Goal: Task Accomplishment & Management: Use online tool/utility

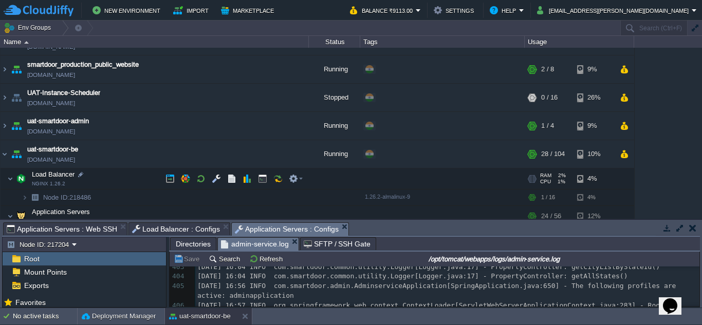
scroll to position [83, 0]
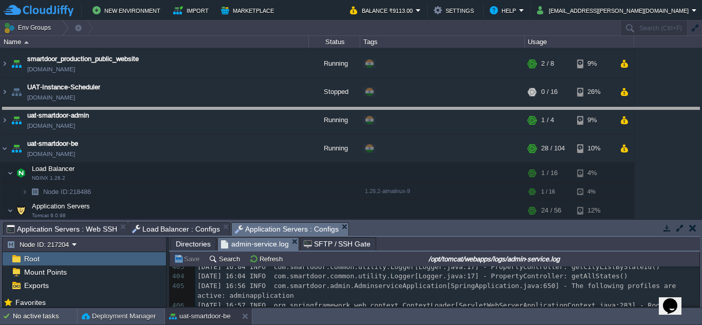
drag, startPoint x: 366, startPoint y: 224, endPoint x: 378, endPoint y: 109, distance: 116.2
click at [378, 109] on body "New Environment Import Marketplace Bonus ₹0.00 Upgrade Account Balance ₹9113.00…" at bounding box center [351, 162] width 702 height 325
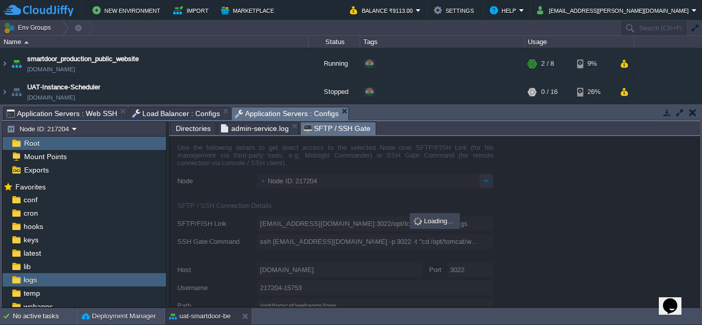
click at [333, 128] on span "SFTP / SSH Gate" at bounding box center [337, 128] width 67 height 13
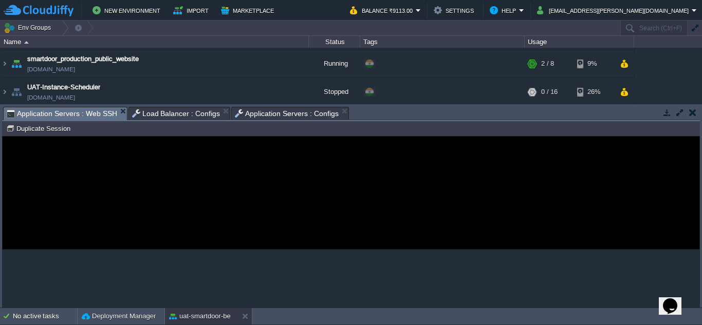
click at [91, 109] on span "Application Servers : Web SSH" at bounding box center [62, 113] width 110 height 13
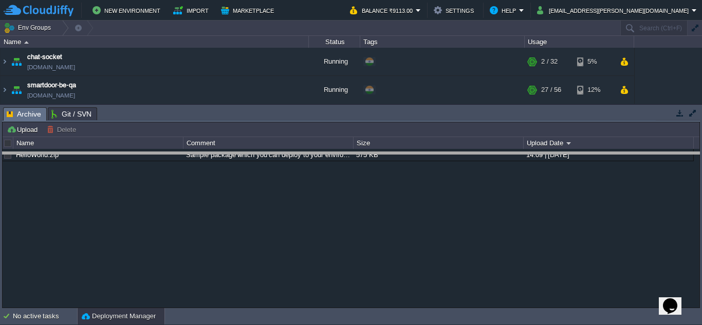
drag, startPoint x: 396, startPoint y: 115, endPoint x: 394, endPoint y: 122, distance: 7.0
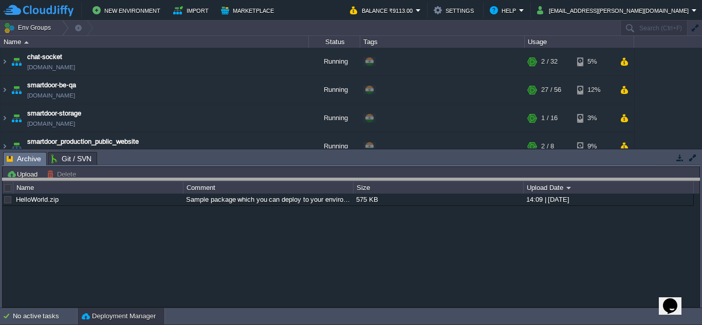
drag, startPoint x: 259, startPoint y: 165, endPoint x: 259, endPoint y: 191, distance: 26.2
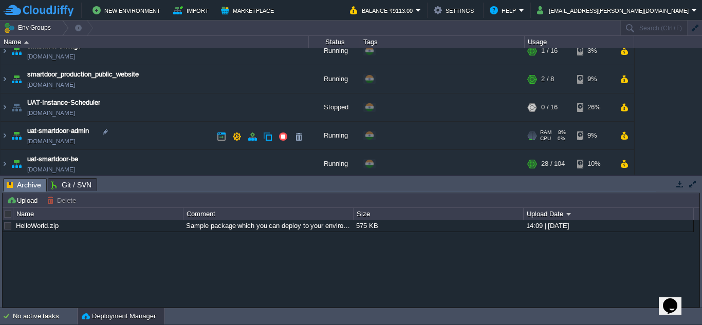
scroll to position [99, 0]
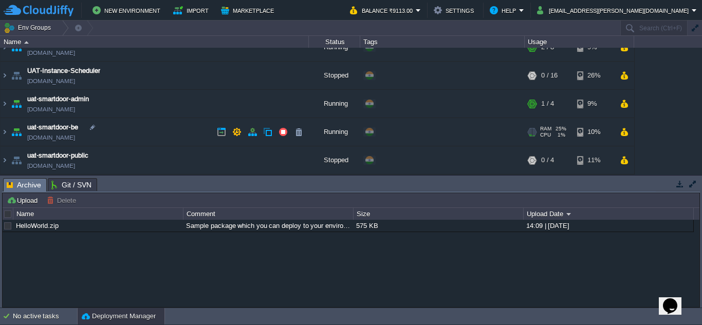
click at [152, 131] on td "uat-smartdoor-be [DOMAIN_NAME]" at bounding box center [155, 132] width 308 height 28
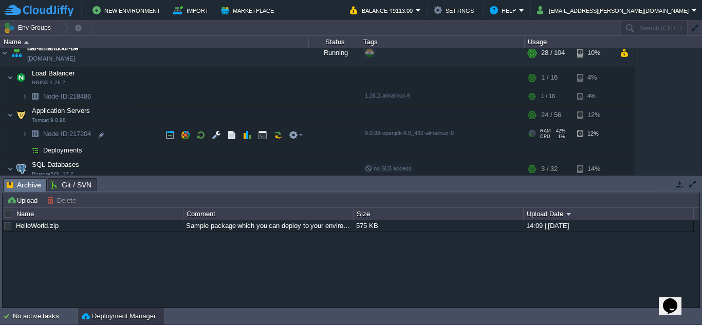
scroll to position [177, 0]
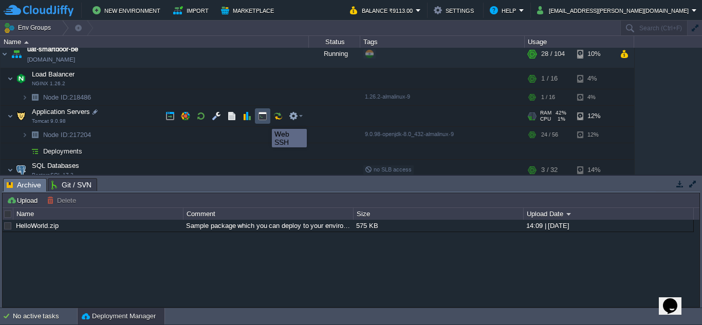
click at [264, 120] on button "button" at bounding box center [262, 115] width 9 height 9
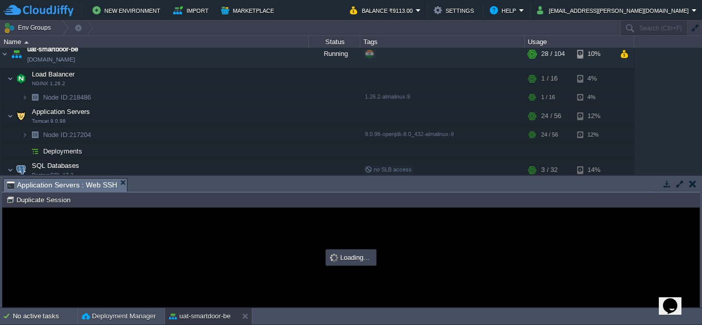
scroll to position [0, 0]
type input "#000000"
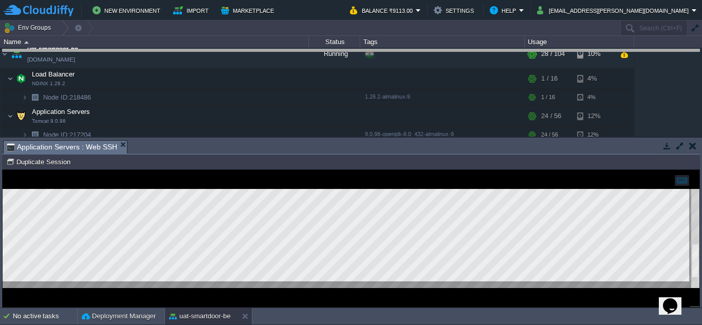
drag, startPoint x: 264, startPoint y: 145, endPoint x: 286, endPoint y: 54, distance: 93.4
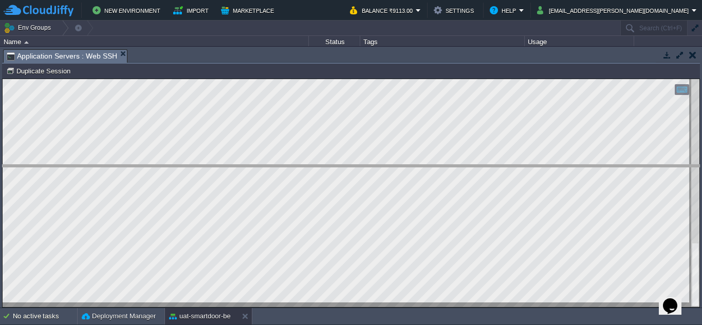
drag, startPoint x: 559, startPoint y: 56, endPoint x: 566, endPoint y: 174, distance: 117.3
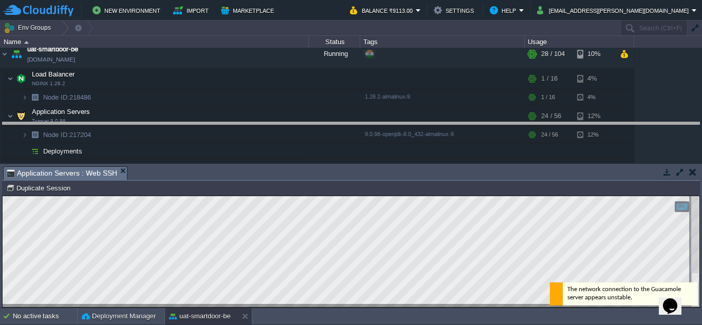
drag, startPoint x: 269, startPoint y: 168, endPoint x: 294, endPoint y: 94, distance: 78.8
click at [294, 94] on body "New Environment Import Marketplace Bonus ₹0.00 Upgrade Account Balance ₹9113.00…" at bounding box center [351, 162] width 702 height 325
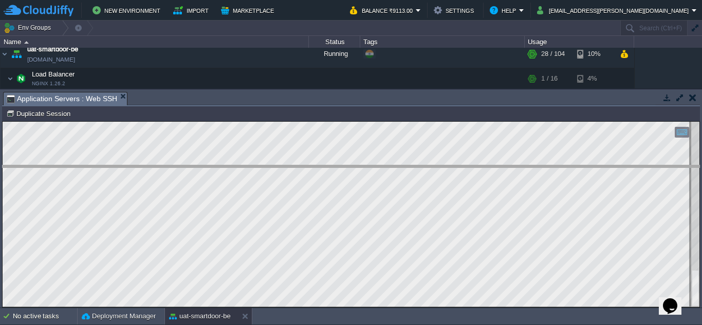
drag, startPoint x: 248, startPoint y: 100, endPoint x: 255, endPoint y: 178, distance: 78.9
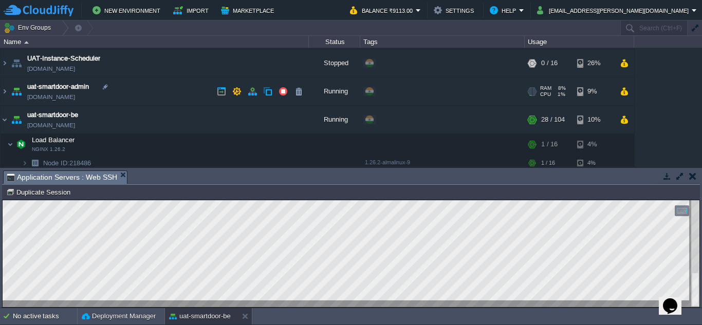
scroll to position [111, 0]
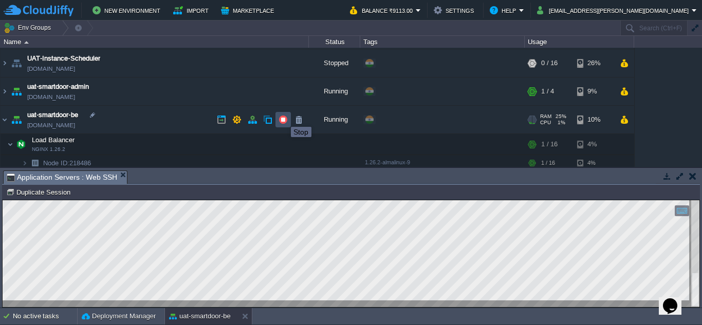
click at [283, 118] on button "button" at bounding box center [282, 119] width 9 height 9
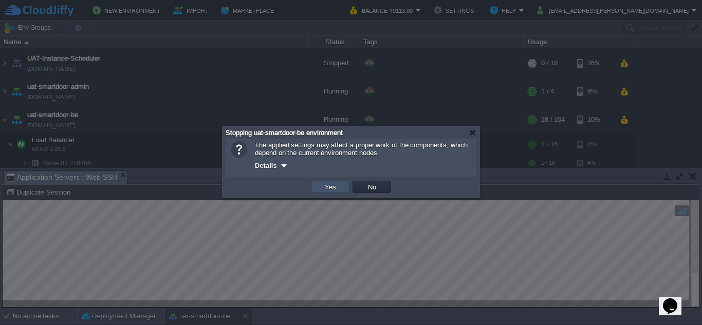
click at [328, 190] on button "Yes" at bounding box center [329, 186] width 17 height 9
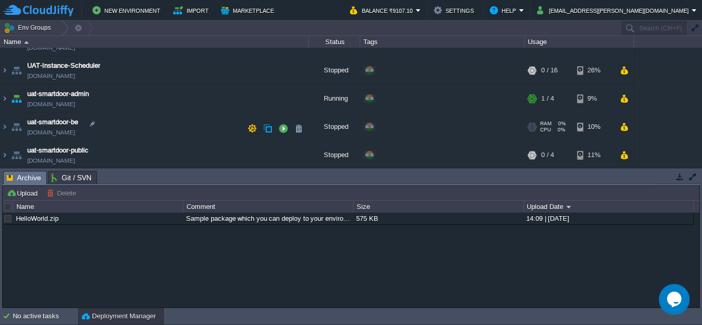
scroll to position [104, 0]
click at [280, 129] on button "button" at bounding box center [282, 126] width 9 height 9
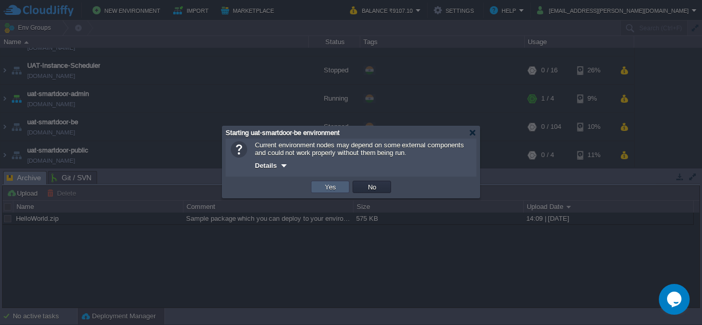
click at [339, 193] on td "Yes" at bounding box center [330, 187] width 39 height 12
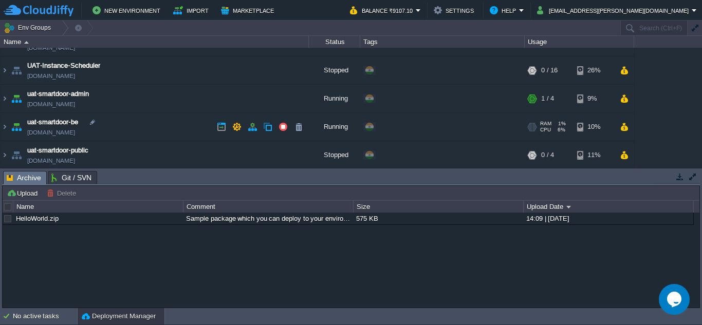
click at [161, 126] on td "uat-smartdoor-be [DOMAIN_NAME]" at bounding box center [155, 127] width 308 height 28
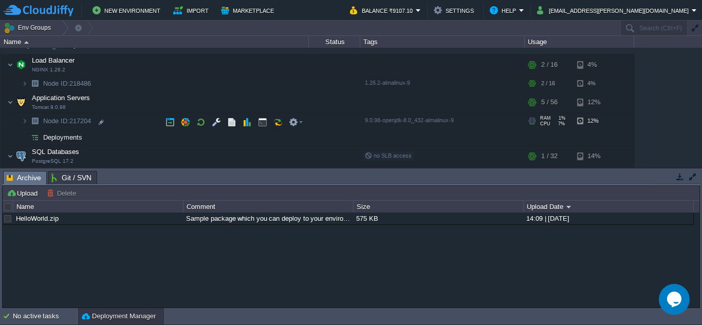
scroll to position [190, 0]
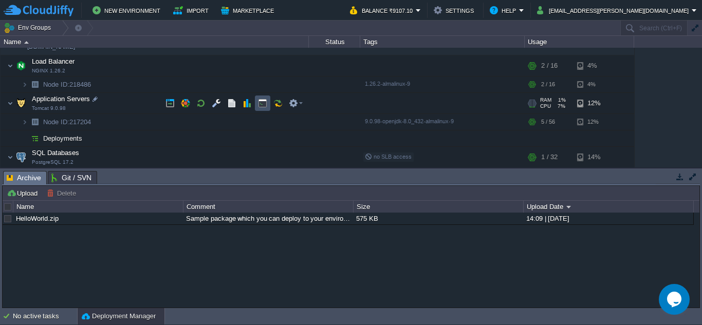
click at [258, 103] on button "button" at bounding box center [262, 103] width 9 height 9
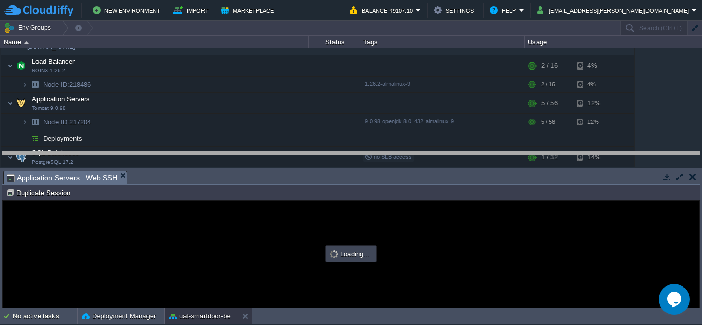
scroll to position [0, 0]
drag, startPoint x: 345, startPoint y: 180, endPoint x: 358, endPoint y: 156, distance: 28.3
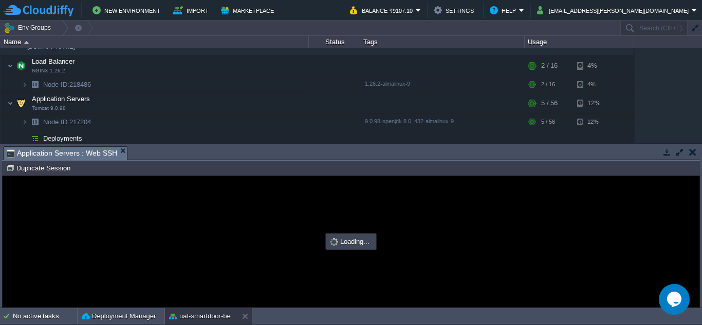
type input "#000000"
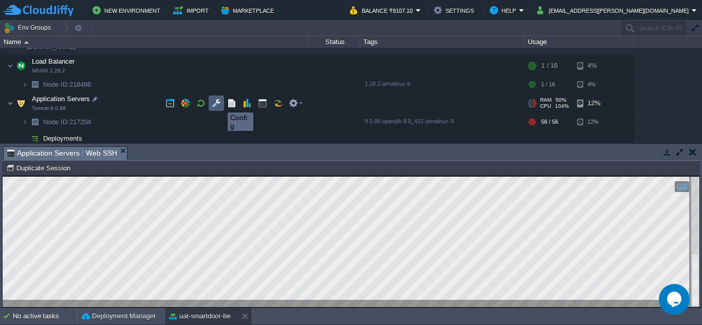
click at [213, 101] on button "button" at bounding box center [216, 103] width 9 height 9
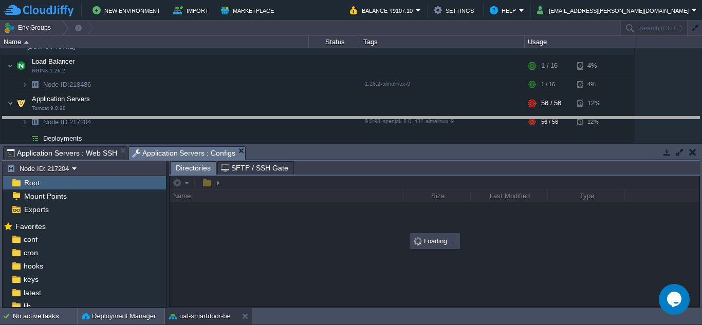
drag, startPoint x: 292, startPoint y: 148, endPoint x: 296, endPoint y: 60, distance: 88.5
click at [296, 60] on body "New Environment Import Marketplace Bonus ₹0.00 Upgrade Account Balance ₹9107.10…" at bounding box center [351, 162] width 702 height 325
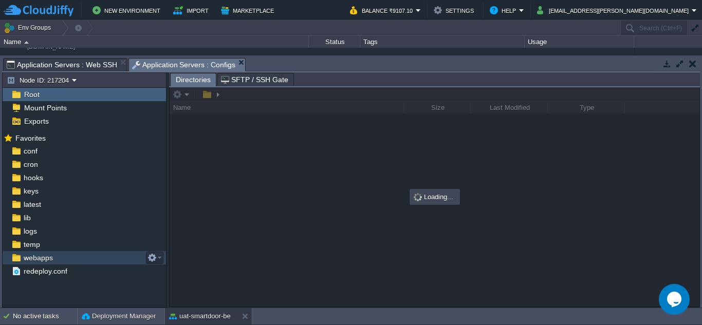
click at [92, 264] on div "webapps" at bounding box center [84, 257] width 163 height 13
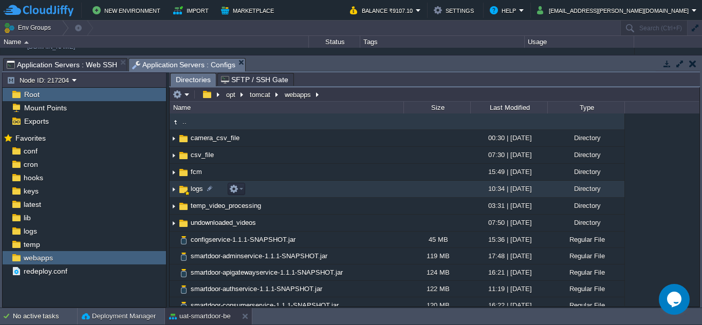
click at [195, 191] on span "logs" at bounding box center [196, 188] width 15 height 9
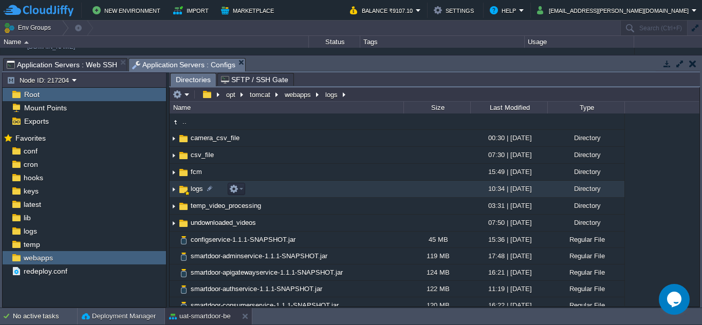
click at [195, 191] on span "logs" at bounding box center [196, 188] width 15 height 9
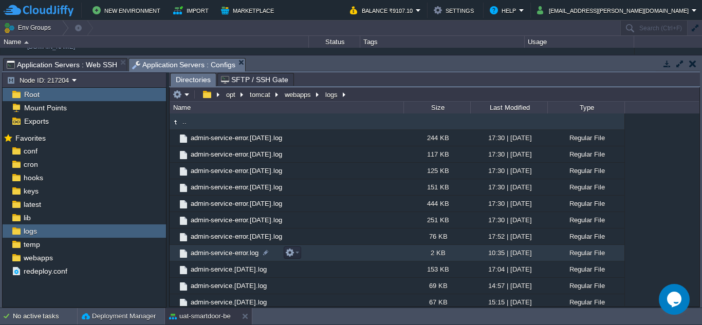
click at [227, 252] on span "admin-service-error.log" at bounding box center [224, 253] width 71 height 9
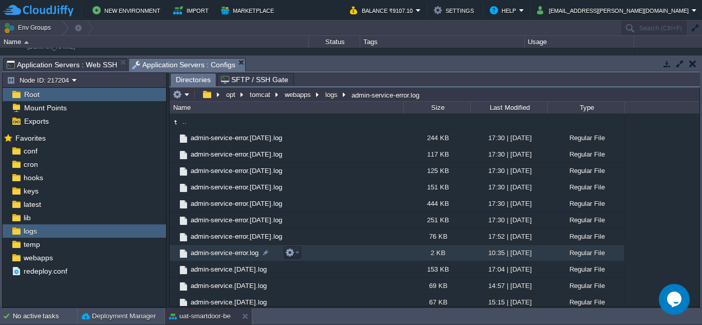
click at [227, 252] on span "admin-service-error.log" at bounding box center [224, 253] width 71 height 9
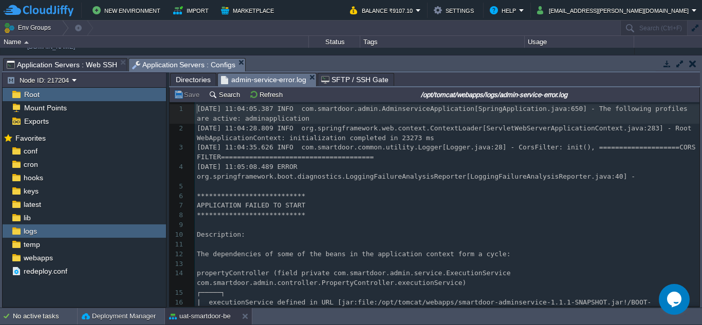
scroll to position [80, 0]
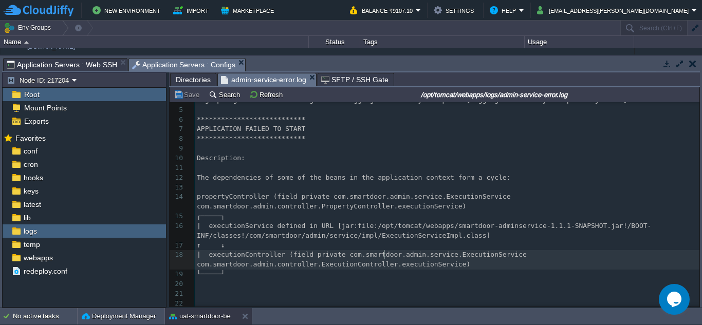
click at [384, 255] on div "**********" at bounding box center [447, 168] width 504 height 280
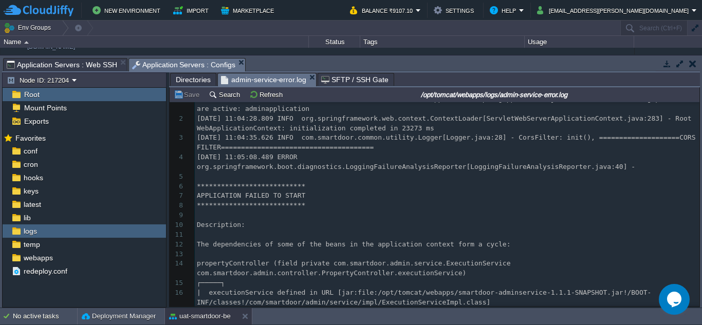
scroll to position [0, 0]
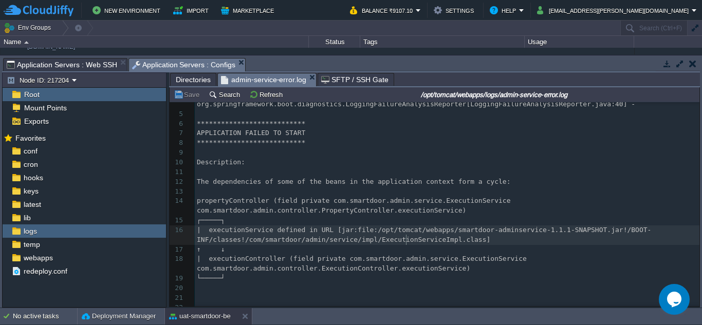
click at [406, 241] on div "**********" at bounding box center [447, 172] width 504 height 280
type textarea "ExecutionServiceImpl"
click at [261, 259] on div "**********" at bounding box center [447, 172] width 504 height 280
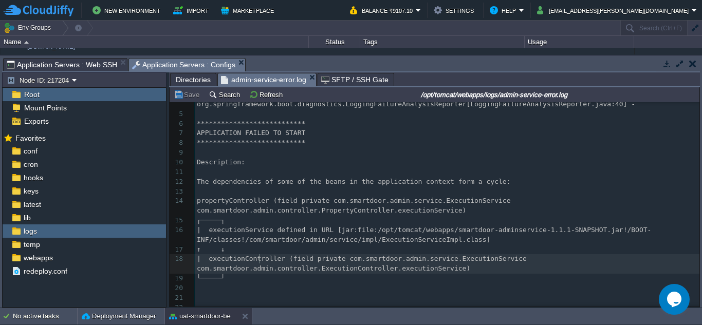
type textarea "executionController"
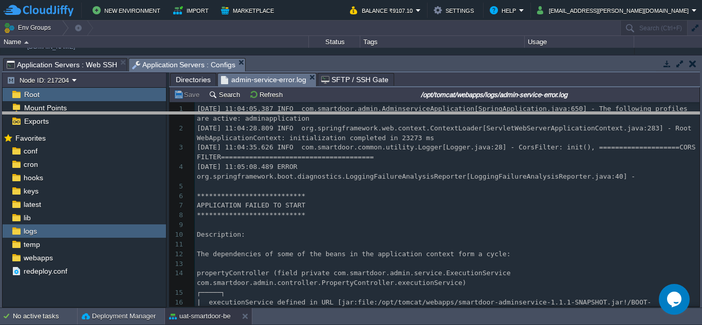
drag, startPoint x: 447, startPoint y: 64, endPoint x: 444, endPoint y: 118, distance: 54.0
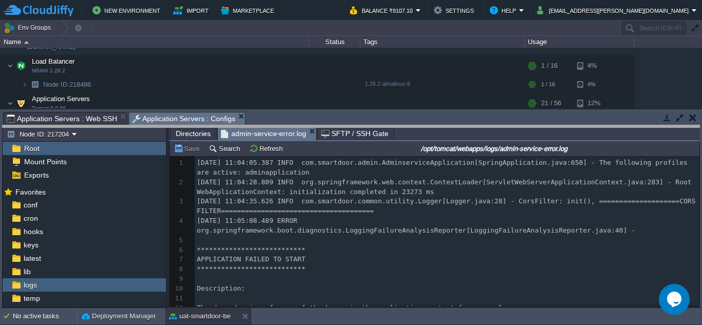
drag, startPoint x: 444, startPoint y: 118, endPoint x: 443, endPoint y: 152, distance: 33.9
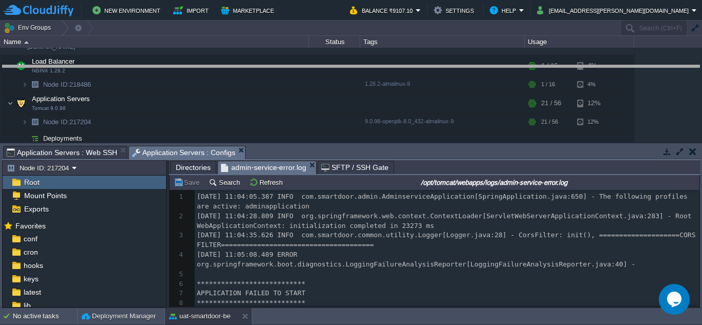
drag, startPoint x: 326, startPoint y: 148, endPoint x: 338, endPoint y: 64, distance: 85.6
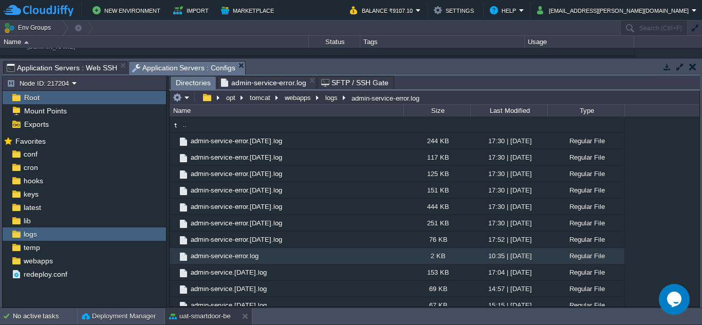
click at [190, 79] on span "Directories" at bounding box center [193, 83] width 35 height 13
click at [306, 102] on button "webapps" at bounding box center [298, 97] width 30 height 9
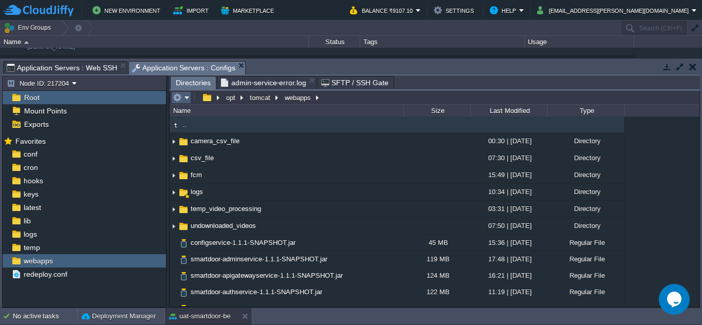
click at [183, 99] on em at bounding box center [181, 97] width 17 height 9
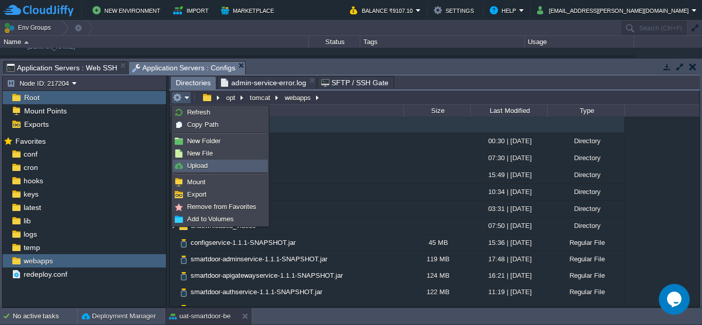
click at [214, 162] on link "Upload" at bounding box center [220, 165] width 94 height 11
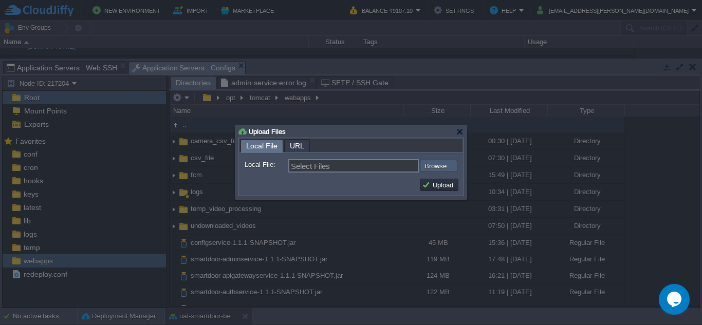
click at [443, 161] on input "file" at bounding box center [392, 166] width 130 height 12
type input "C:\fakepath\smartdoor-adminservice-1.1.1-SNAPSHOT.jar"
type input "smartdoor-adminservice-1.1.1-SNAPSHOT.jar"
click at [425, 184] on button "Upload" at bounding box center [439, 184] width 34 height 9
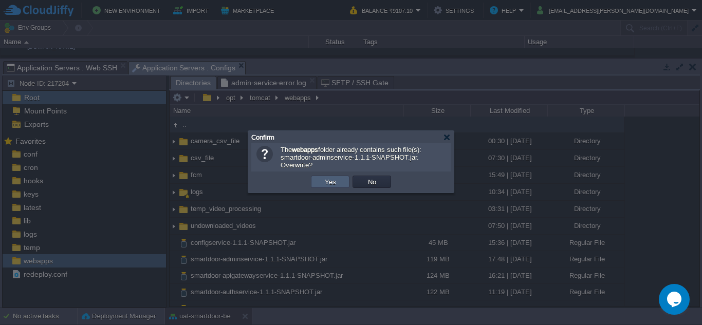
click at [343, 184] on td "Yes" at bounding box center [330, 182] width 39 height 12
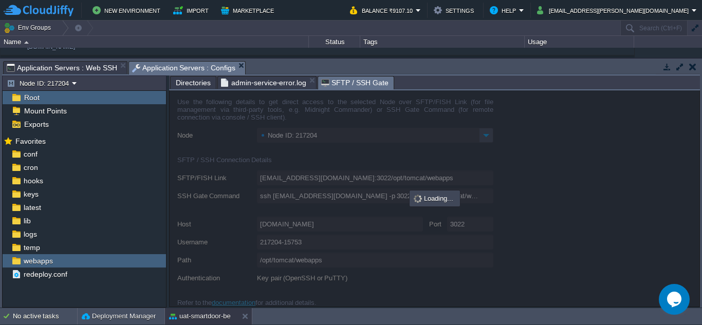
click at [337, 85] on span "SFTP / SSH Gate" at bounding box center [354, 83] width 67 height 13
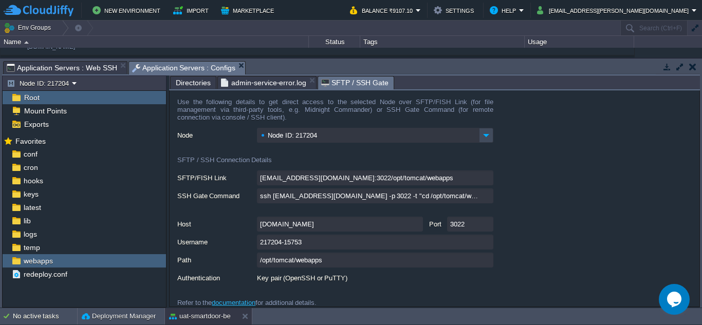
click at [187, 80] on span "Directories" at bounding box center [193, 83] width 35 height 12
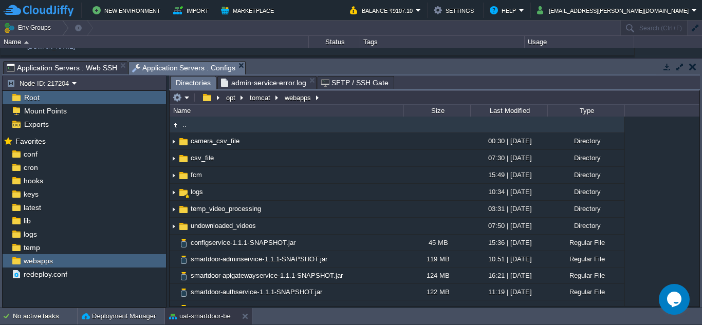
click at [76, 73] on span "Application Servers : Web SSH" at bounding box center [62, 68] width 110 height 12
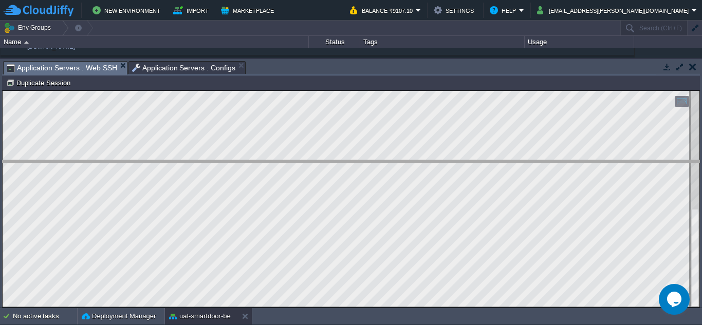
drag, startPoint x: 378, startPoint y: 73, endPoint x: 362, endPoint y: 173, distance: 101.4
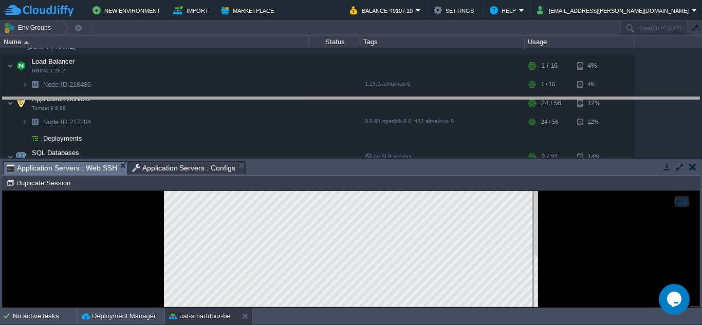
drag, startPoint x: 362, startPoint y: 173, endPoint x: 372, endPoint y: 124, distance: 49.8
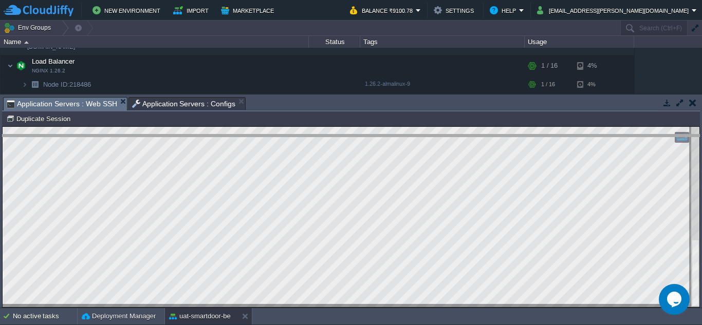
drag, startPoint x: 288, startPoint y: 100, endPoint x: 298, endPoint y: 165, distance: 66.0
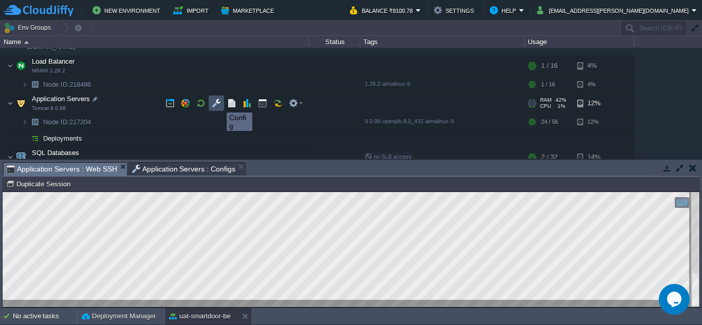
click at [219, 103] on button "button" at bounding box center [216, 103] width 9 height 9
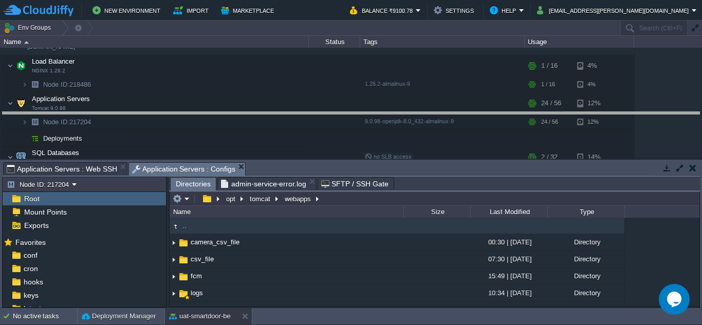
drag, startPoint x: 406, startPoint y: 165, endPoint x: 430, endPoint y: 114, distance: 56.5
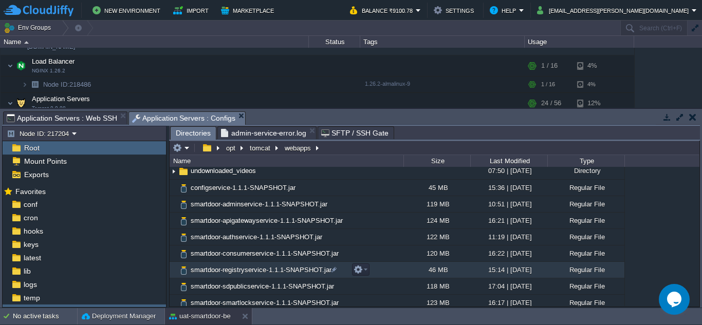
scroll to position [112, 0]
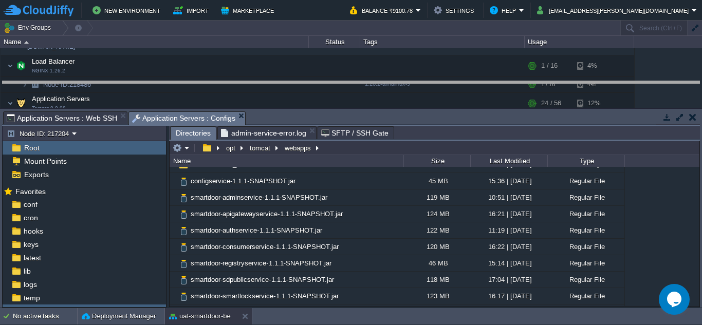
drag, startPoint x: 442, startPoint y: 118, endPoint x: 432, endPoint y: 60, distance: 58.3
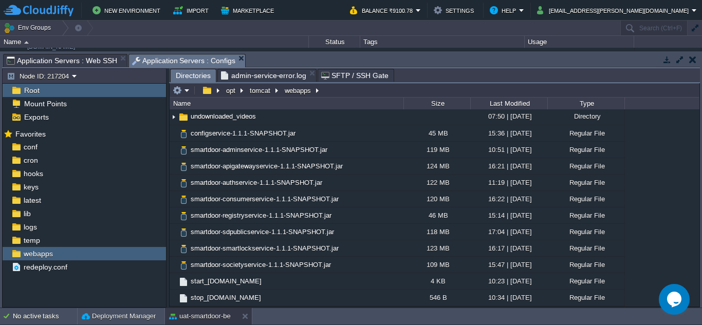
scroll to position [102, 0]
click at [185, 86] on td at bounding box center [181, 90] width 20 height 12
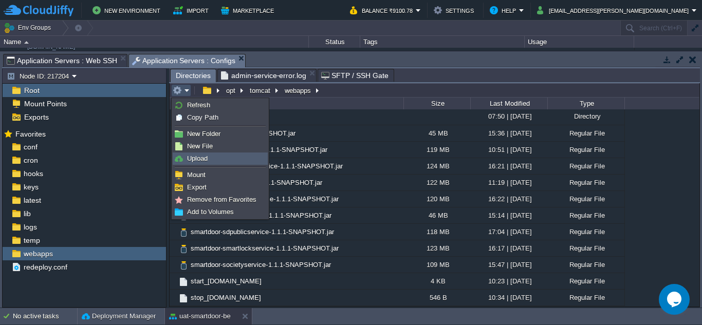
click at [222, 160] on link "Upload" at bounding box center [220, 158] width 94 height 11
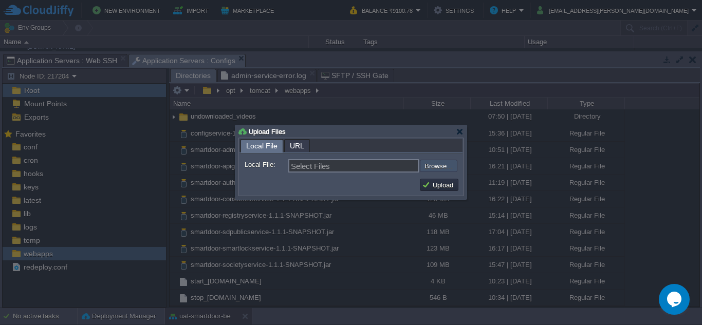
click at [429, 170] on input "file" at bounding box center [392, 166] width 130 height 12
type input "C:\fakepath\smartdoor-adminservice-1.1.1-SNAPSHOT.jar"
type input "smartdoor-adminservice-1.1.1-SNAPSHOT.jar"
click at [434, 184] on button "Upload" at bounding box center [439, 184] width 34 height 9
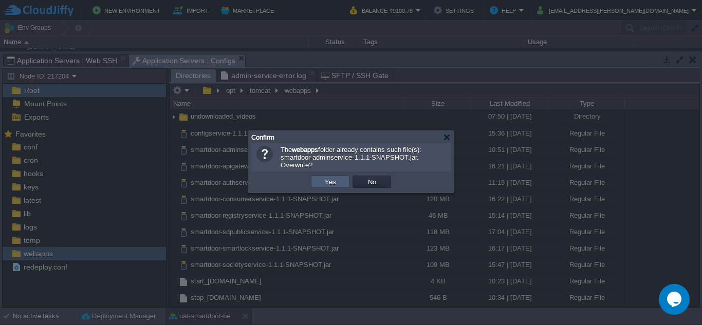
click at [346, 178] on td "Yes" at bounding box center [330, 182] width 39 height 12
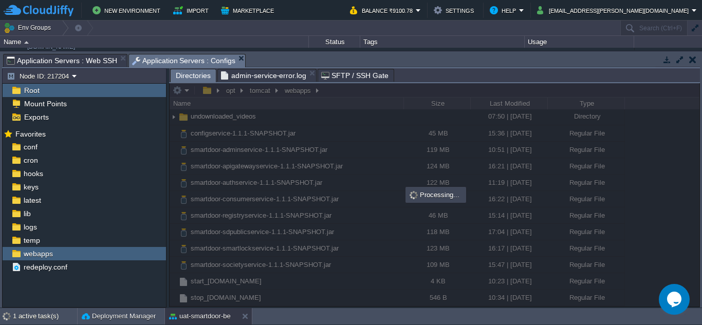
scroll to position [0, 0]
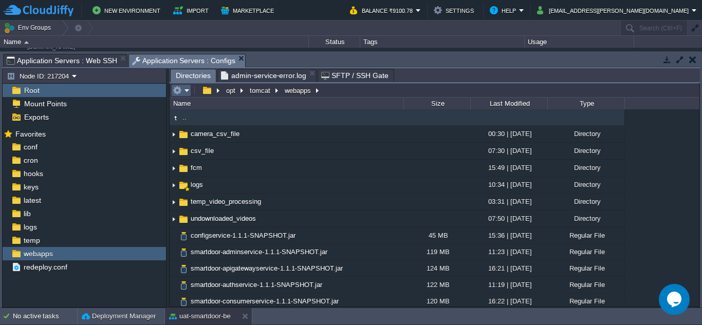
click at [186, 86] on td at bounding box center [181, 90] width 20 height 12
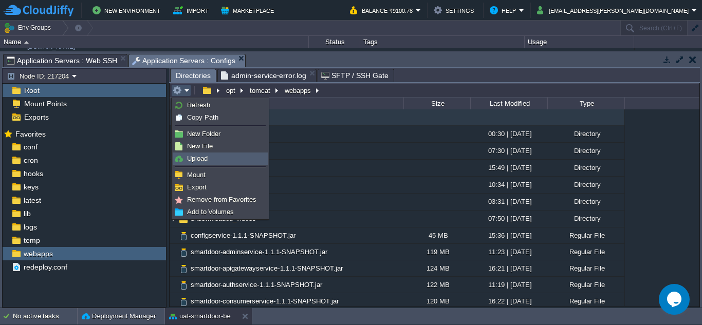
click at [205, 158] on span "Upload" at bounding box center [197, 159] width 21 height 8
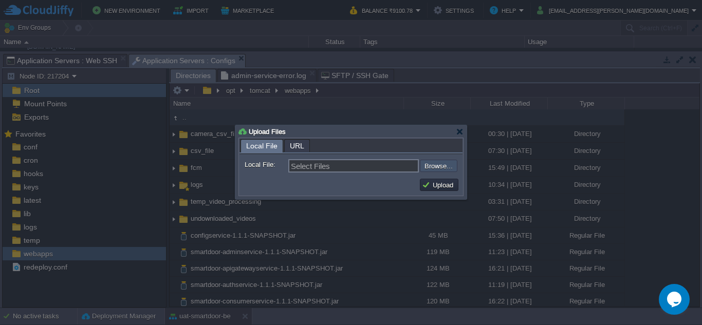
click at [432, 171] on input "file" at bounding box center [392, 166] width 130 height 12
type input "C:\fakepath\smartdoor-adminservice-1.1.1-SNAPSHOT.jar"
type input "smartdoor-adminservice-1.1.1-SNAPSHOT.jar"
click at [435, 188] on button "Upload" at bounding box center [439, 184] width 34 height 9
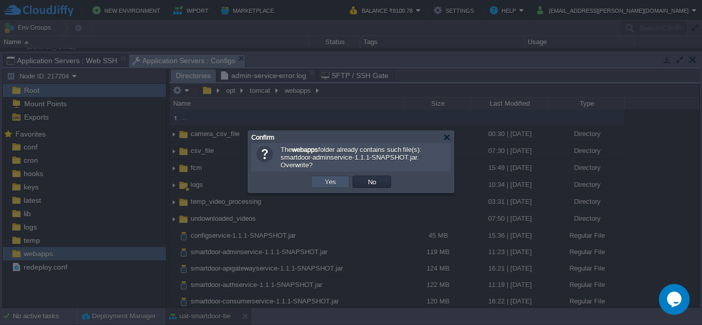
click at [336, 184] on button "Yes" at bounding box center [329, 181] width 17 height 9
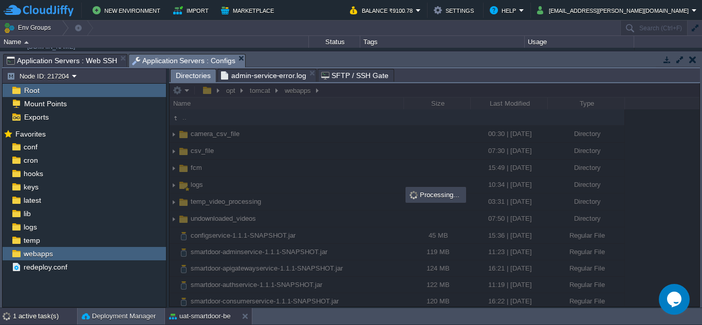
click at [39, 311] on div "1 active task(s)" at bounding box center [45, 316] width 64 height 16
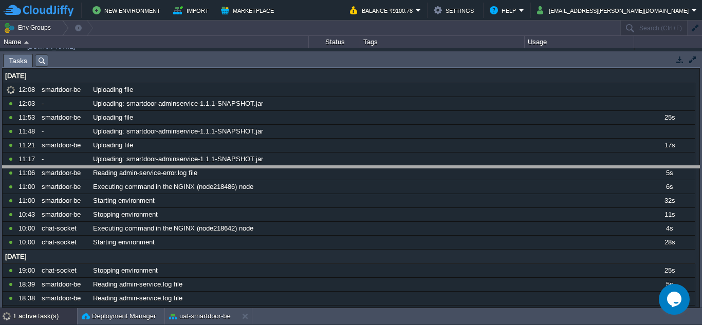
drag, startPoint x: 389, startPoint y: 59, endPoint x: 383, endPoint y: 171, distance: 112.2
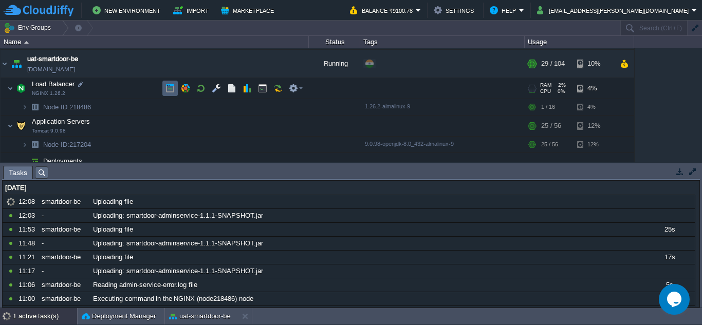
scroll to position [163, 0]
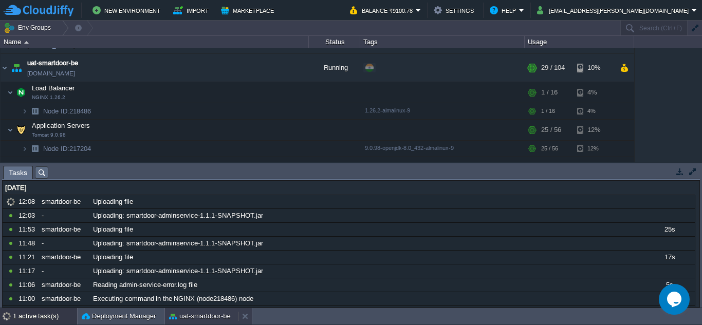
click at [183, 317] on button "uat-smartdoor-be" at bounding box center [200, 316] width 62 height 10
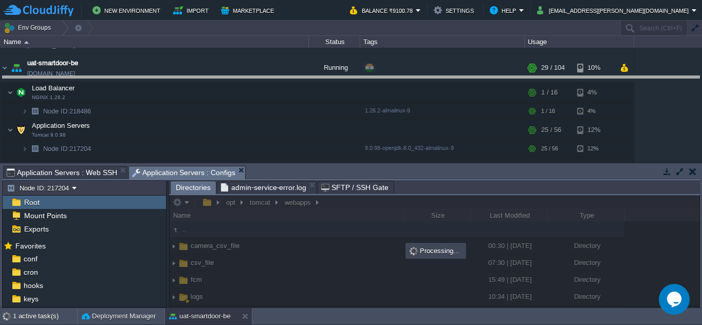
drag, startPoint x: 376, startPoint y: 170, endPoint x: 374, endPoint y: 72, distance: 97.6
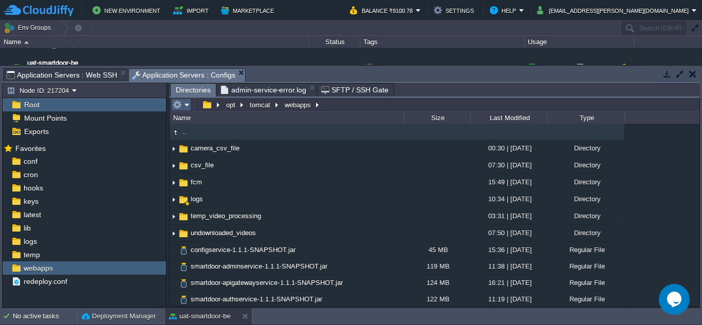
click at [186, 105] on em at bounding box center [181, 104] width 17 height 9
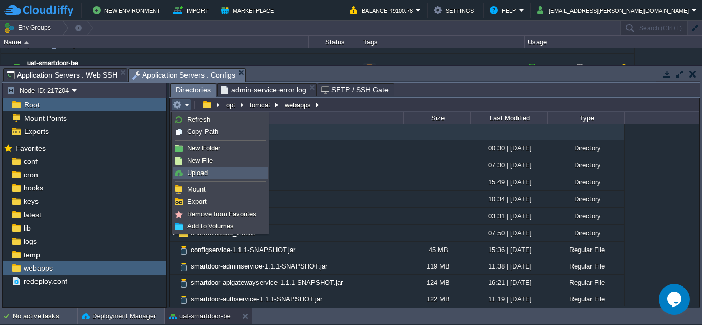
click at [199, 177] on link "Upload" at bounding box center [220, 172] width 94 height 11
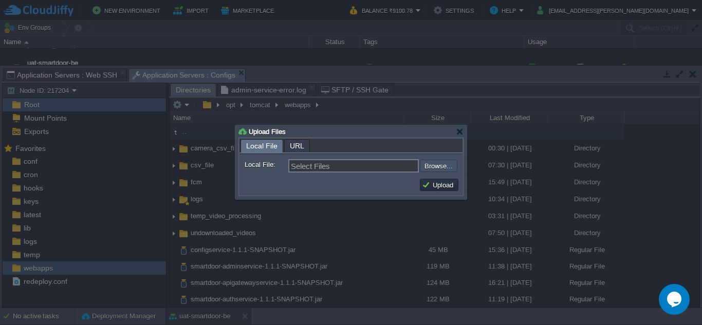
click at [445, 162] on input "file" at bounding box center [392, 166] width 130 height 12
type input "C:\fakepath\smartdoor-consumerservice-1.1.1-SNAPSHOT.jar"
type input "smartdoor-consumerservice-1.1.1-SNAPSHOT.jar"
click at [440, 180] on td "Upload" at bounding box center [439, 185] width 39 height 12
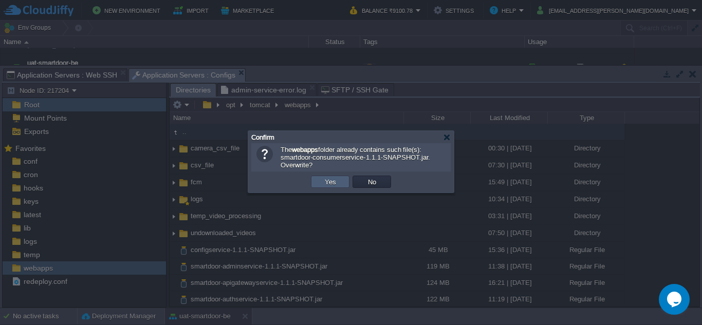
click at [330, 178] on td "Yes" at bounding box center [330, 182] width 39 height 12
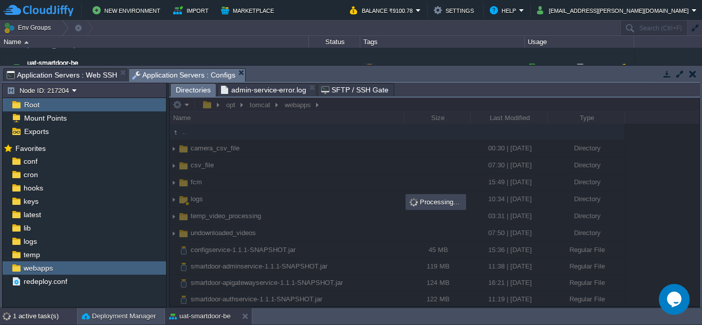
click at [24, 319] on div "1 active task(s)" at bounding box center [45, 316] width 64 height 16
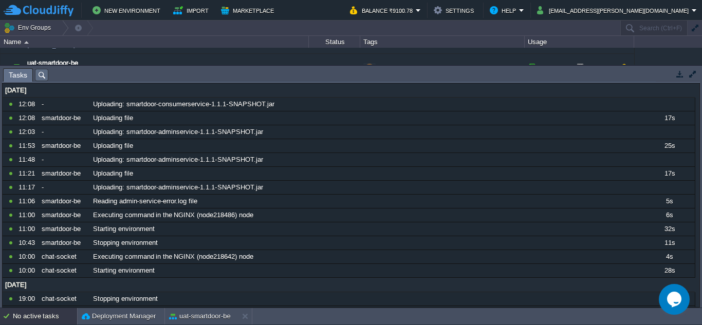
scroll to position [0, 0]
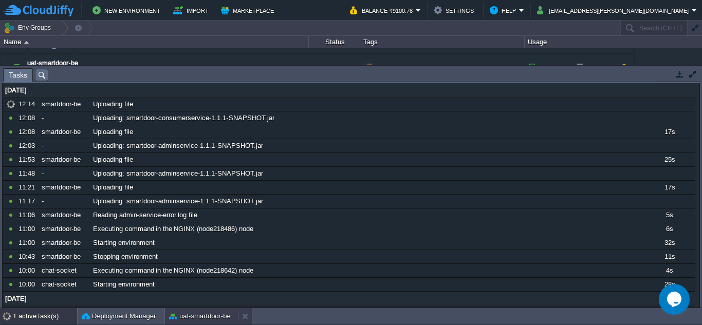
click at [199, 323] on div "uat-smartdoor-be" at bounding box center [201, 316] width 73 height 16
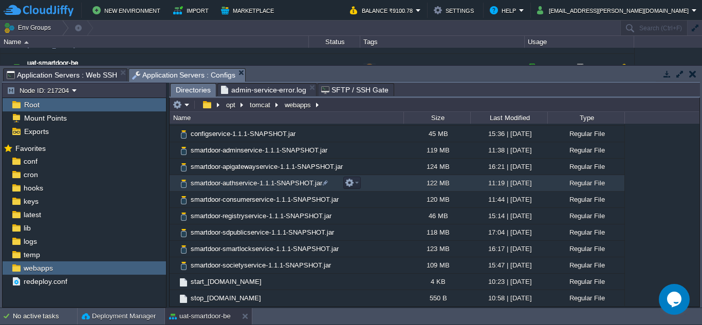
scroll to position [117, 0]
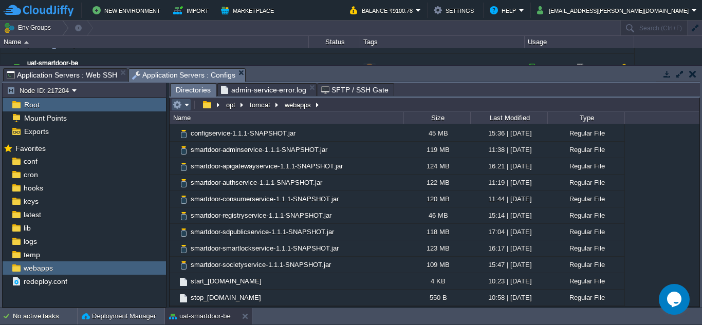
click at [179, 107] on button "button" at bounding box center [177, 104] width 9 height 9
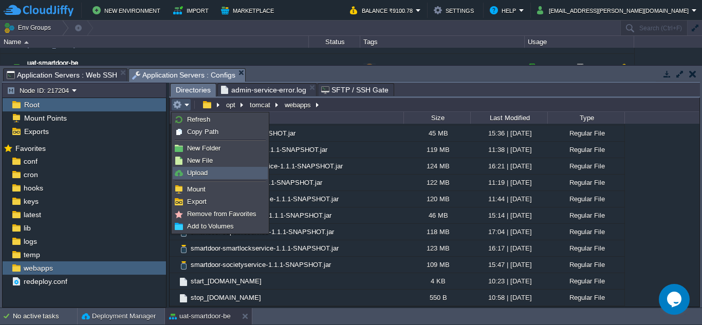
click at [204, 174] on span "Upload" at bounding box center [197, 173] width 21 height 8
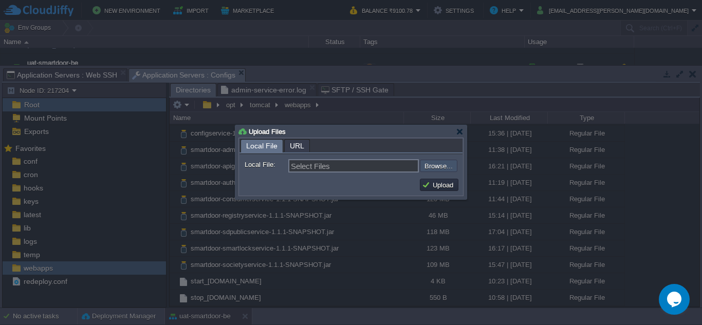
click at [423, 164] on input "file" at bounding box center [392, 166] width 130 height 12
type input "C:\fakepath\smartdoor-smartlockservice-1.1.1-SNAPSHOT.jar"
type input "smartdoor-smartlockservice-1.1.1-SNAPSHOT.jar"
click at [429, 189] on button "Upload" at bounding box center [439, 184] width 34 height 9
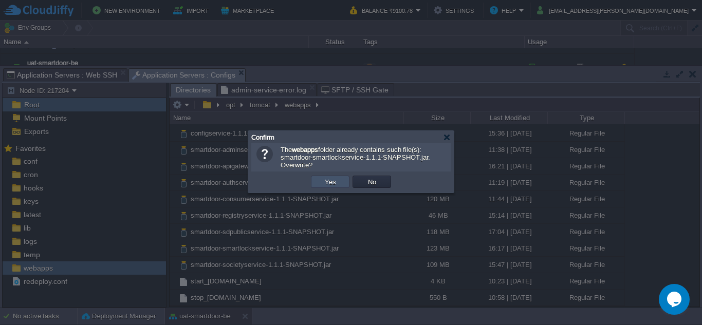
click at [335, 186] on button "Yes" at bounding box center [329, 181] width 17 height 9
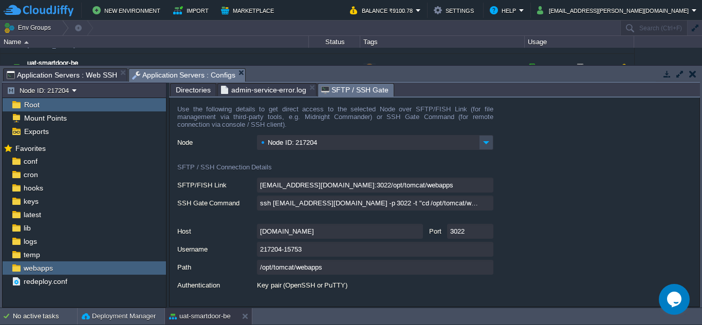
click at [349, 91] on span "SFTP / SSH Gate" at bounding box center [354, 90] width 67 height 13
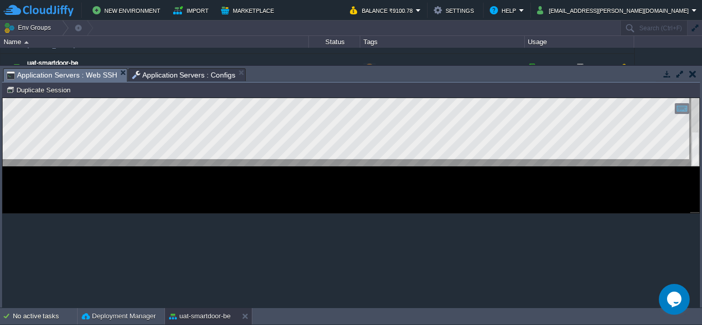
click at [103, 68] on div "Application Servers : Web SSH" at bounding box center [65, 74] width 124 height 13
